Goal: Transaction & Acquisition: Purchase product/service

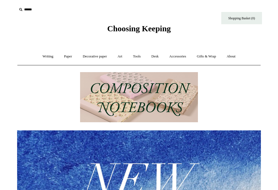
click at [263, 86] on div at bounding box center [139, 182] width 252 height 229
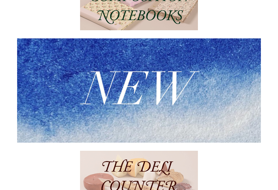
scroll to position [92, 0]
click at [151, 108] on img at bounding box center [139, 90] width 244 height 104
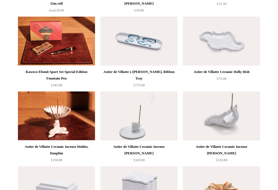
scroll to position [428, 0]
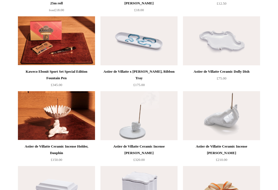
click at [63, 47] on img at bounding box center [56, 40] width 77 height 49
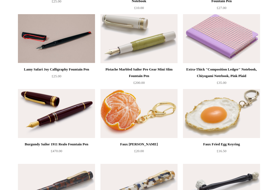
scroll to position [0, 0]
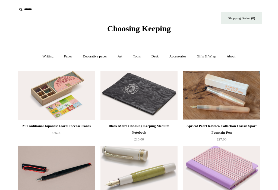
click at [66, 58] on link "Paper +" at bounding box center [68, 56] width 18 height 14
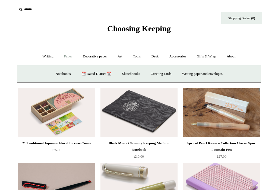
click at [64, 75] on link "Notebooks +" at bounding box center [63, 74] width 25 height 14
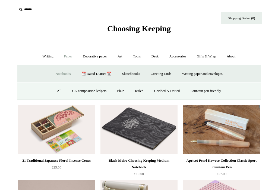
click at [213, 93] on link "Fountain pen friendly" at bounding box center [206, 91] width 40 height 14
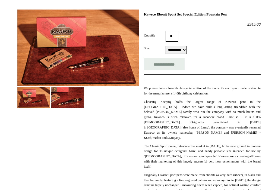
scroll to position [74, 0]
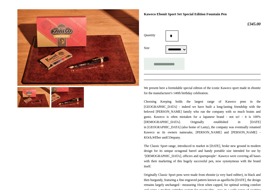
click at [76, 95] on img at bounding box center [67, 97] width 33 height 20
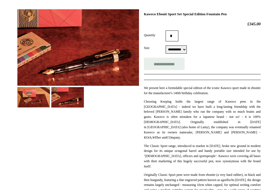
click at [77, 95] on img at bounding box center [67, 97] width 33 height 20
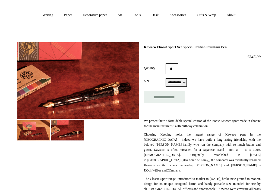
scroll to position [41, 0]
click at [187, 81] on select "**********" at bounding box center [176, 82] width 21 height 8
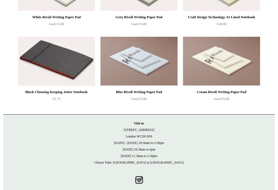
scroll to position [782, 0]
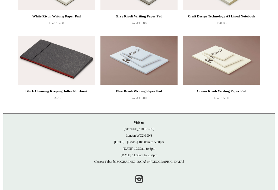
click at [64, 63] on img at bounding box center [56, 60] width 77 height 49
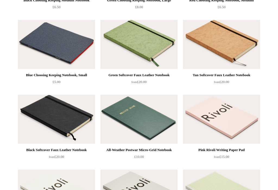
scroll to position [548, 0]
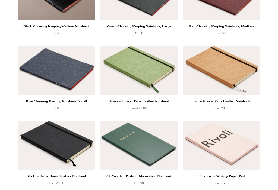
click at [65, 69] on img at bounding box center [56, 70] width 77 height 49
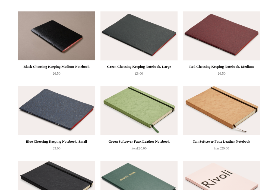
scroll to position [489, 0]
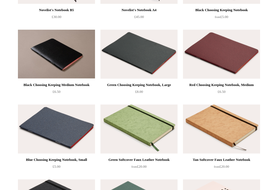
click at [60, 52] on img at bounding box center [56, 54] width 77 height 49
